Goal: Navigation & Orientation: Find specific page/section

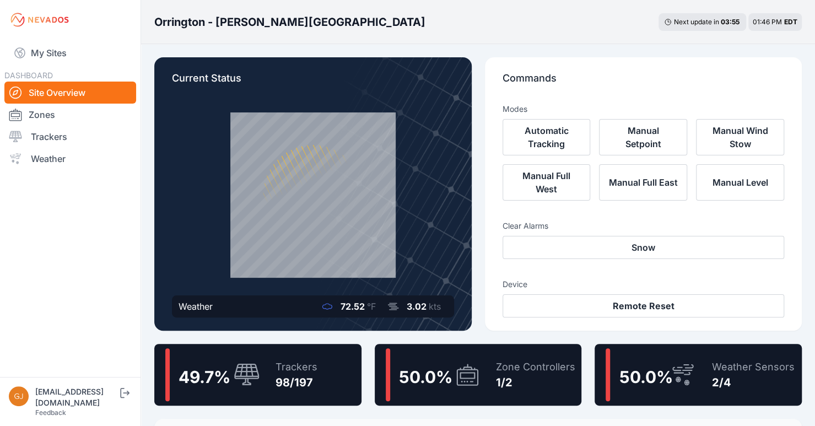
click at [491, 361] on div "Zone Controllers 1/2" at bounding box center [530, 374] width 90 height 53
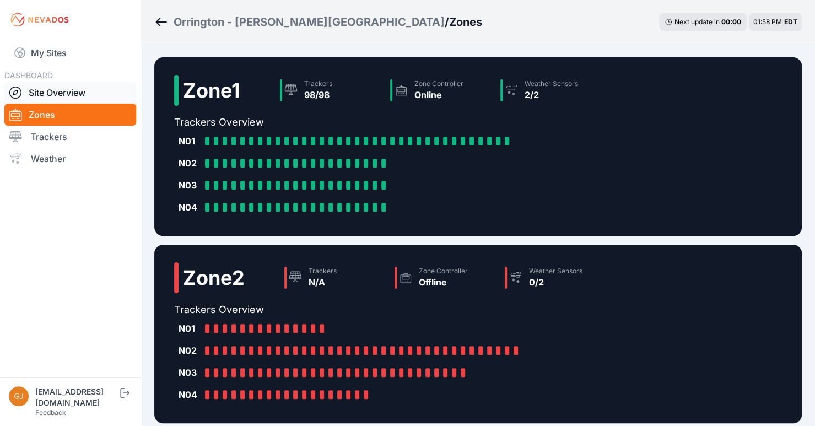
click at [56, 89] on link "Site Overview" at bounding box center [70, 93] width 132 height 22
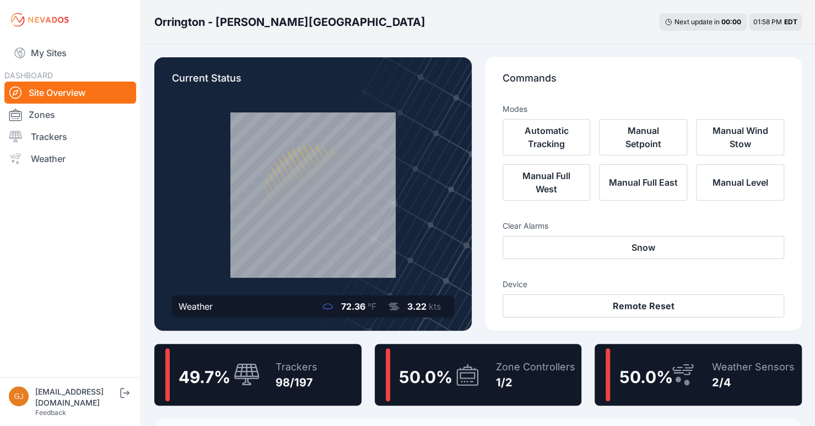
click at [455, 374] on icon at bounding box center [467, 374] width 26 height 25
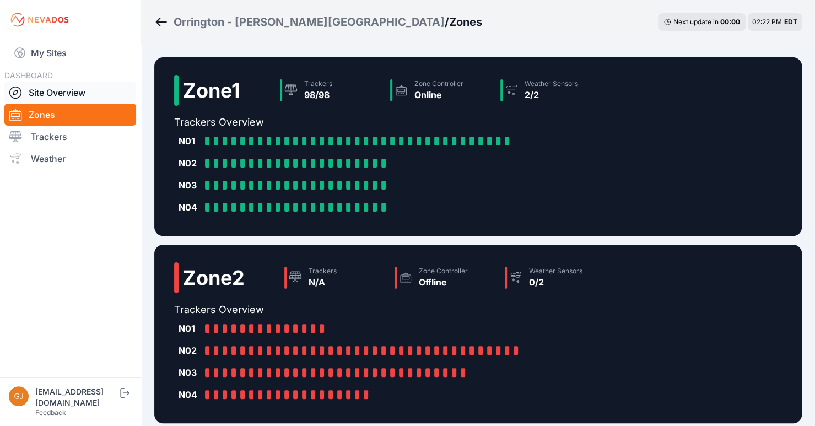
click at [55, 92] on link "Site Overview" at bounding box center [70, 93] width 132 height 22
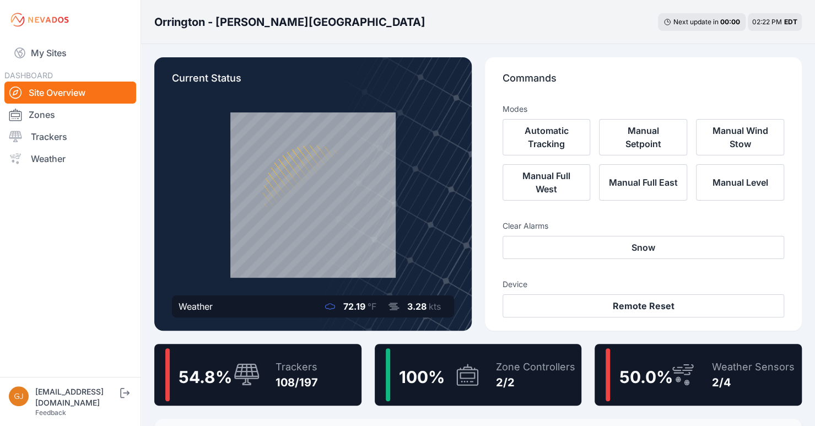
click at [483, 385] on div "100 % Zone Controllers 2/2" at bounding box center [478, 375] width 207 height 62
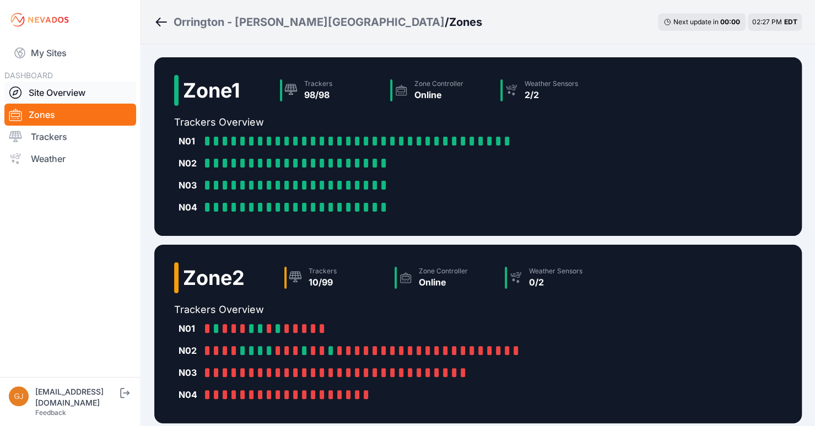
click at [74, 93] on link "Site Overview" at bounding box center [70, 93] width 132 height 22
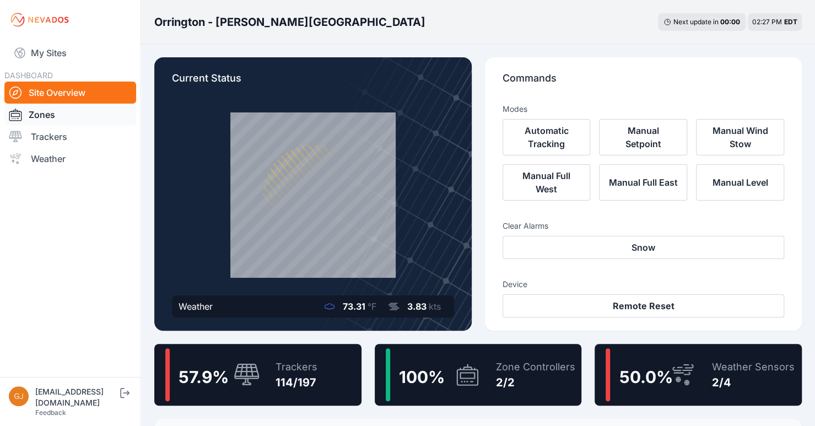
click at [54, 118] on link "Zones" at bounding box center [70, 115] width 132 height 22
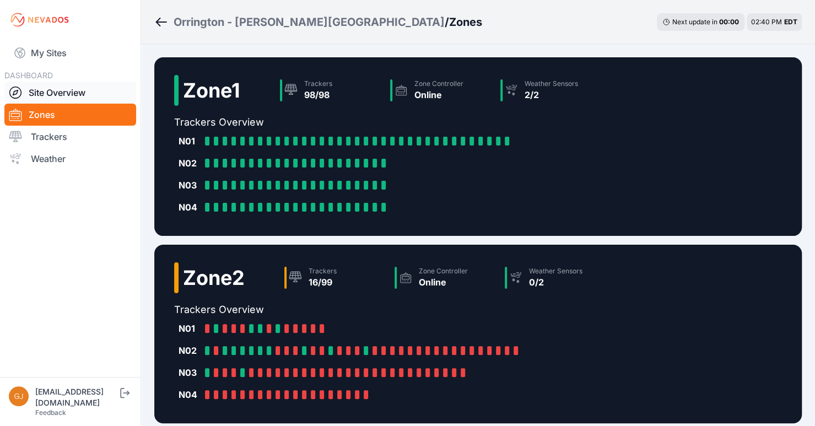
click at [62, 91] on link "Site Overview" at bounding box center [70, 93] width 132 height 22
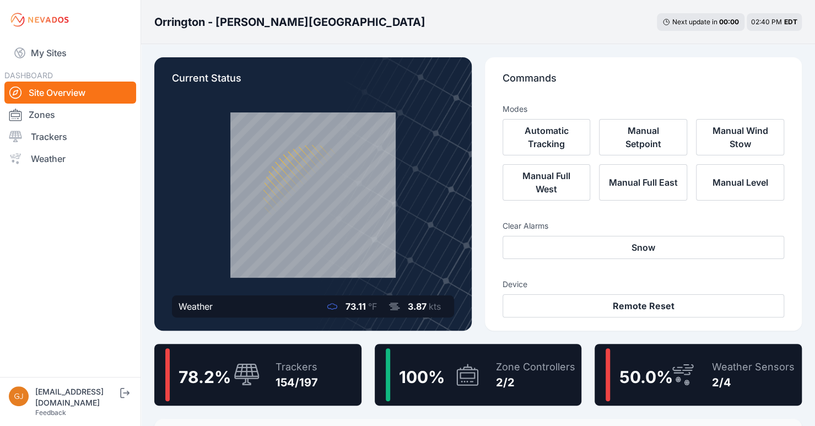
click at [426, 364] on div "100 %" at bounding box center [420, 375] width 53 height 24
